Goal: Information Seeking & Learning: Learn about a topic

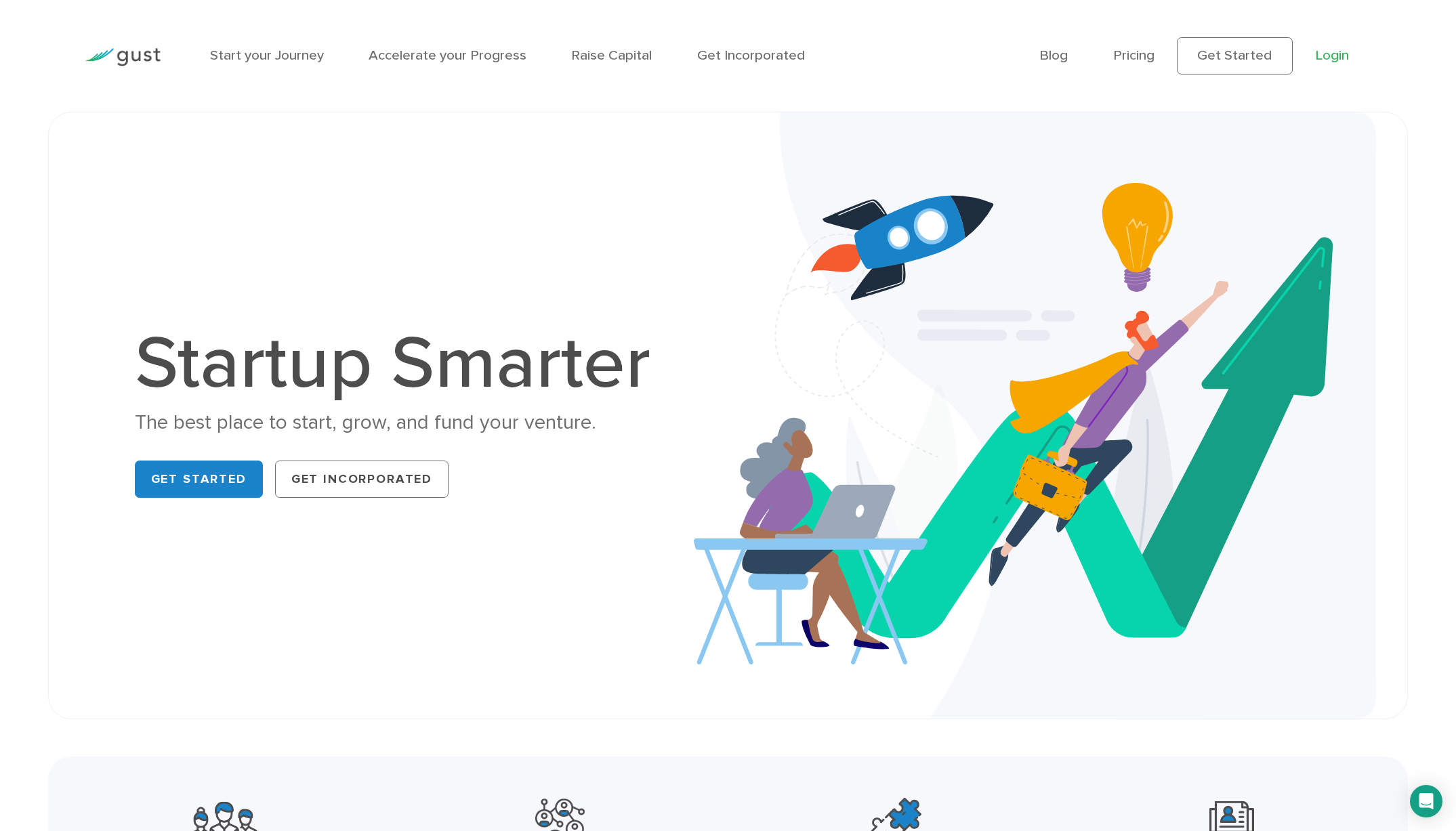
click at [1346, 54] on link "Login" at bounding box center [1332, 55] width 34 height 17
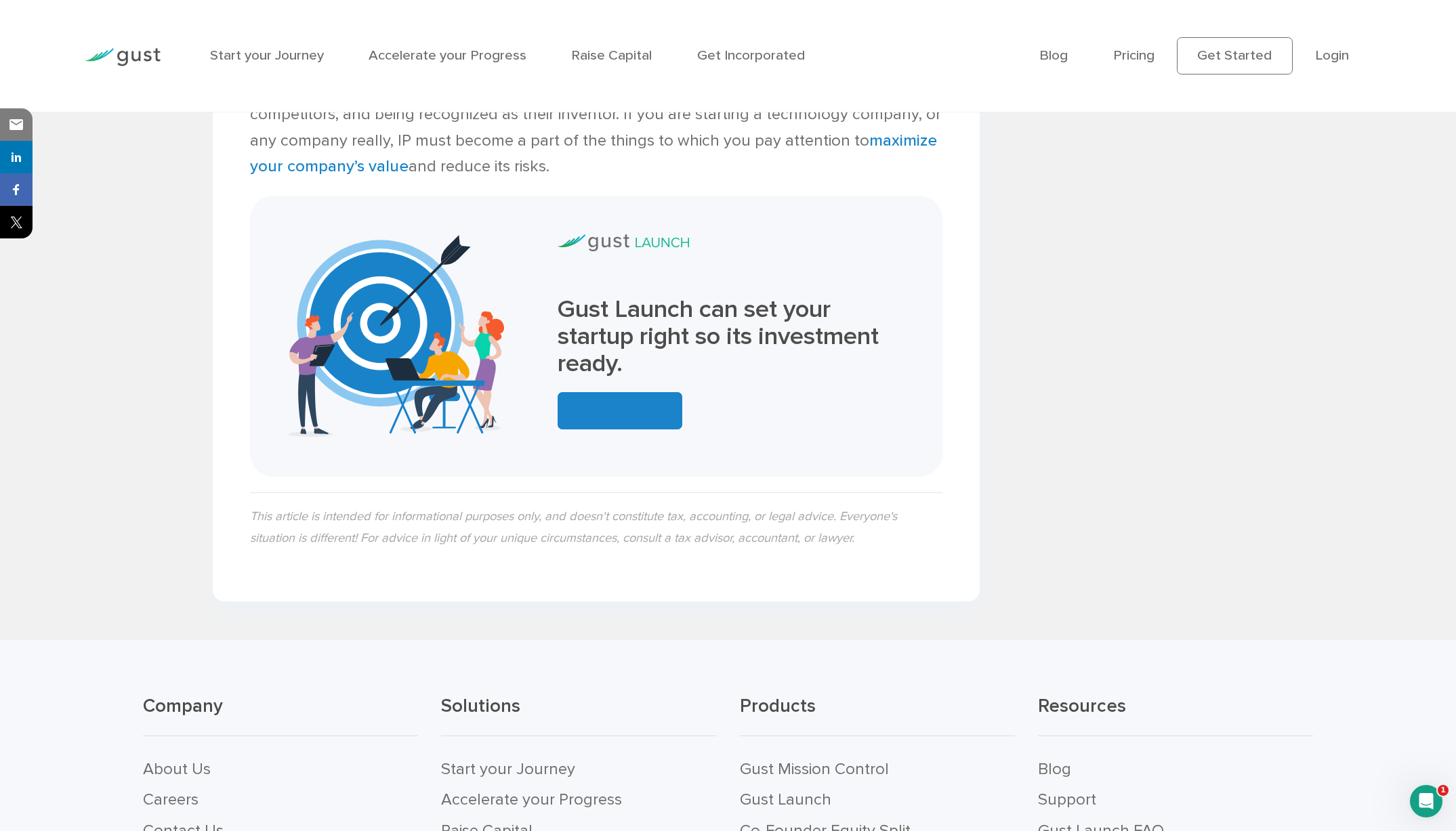
scroll to position [4000, 0]
click at [638, 391] on link at bounding box center [619, 410] width 125 height 37
